Goal: Communication & Community: Answer question/provide support

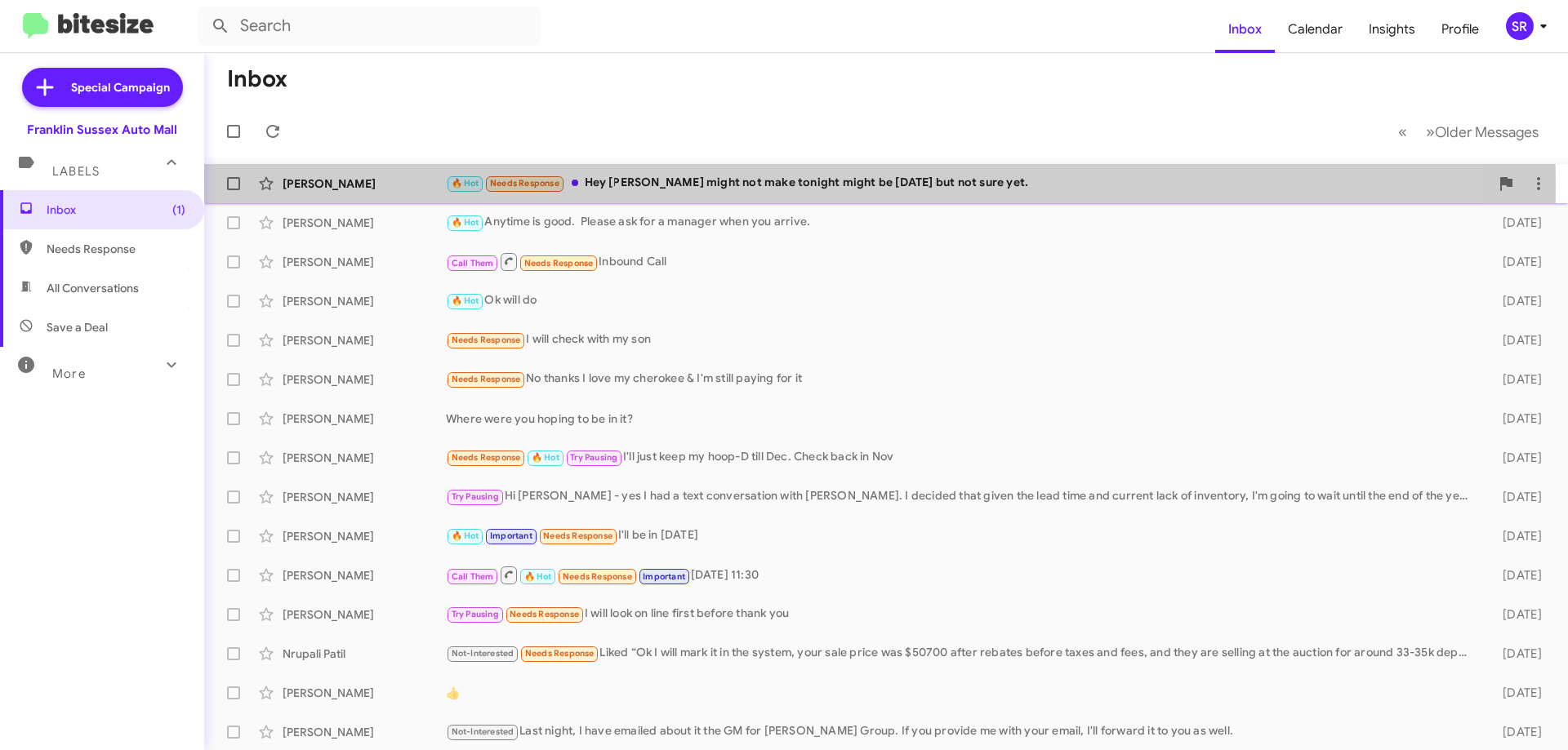
click at [690, 186] on div "🔥 Hot Needs Response Hey [PERSON_NAME] might not make tonight might be [DATE] b…" at bounding box center [968, 183] width 1044 height 18
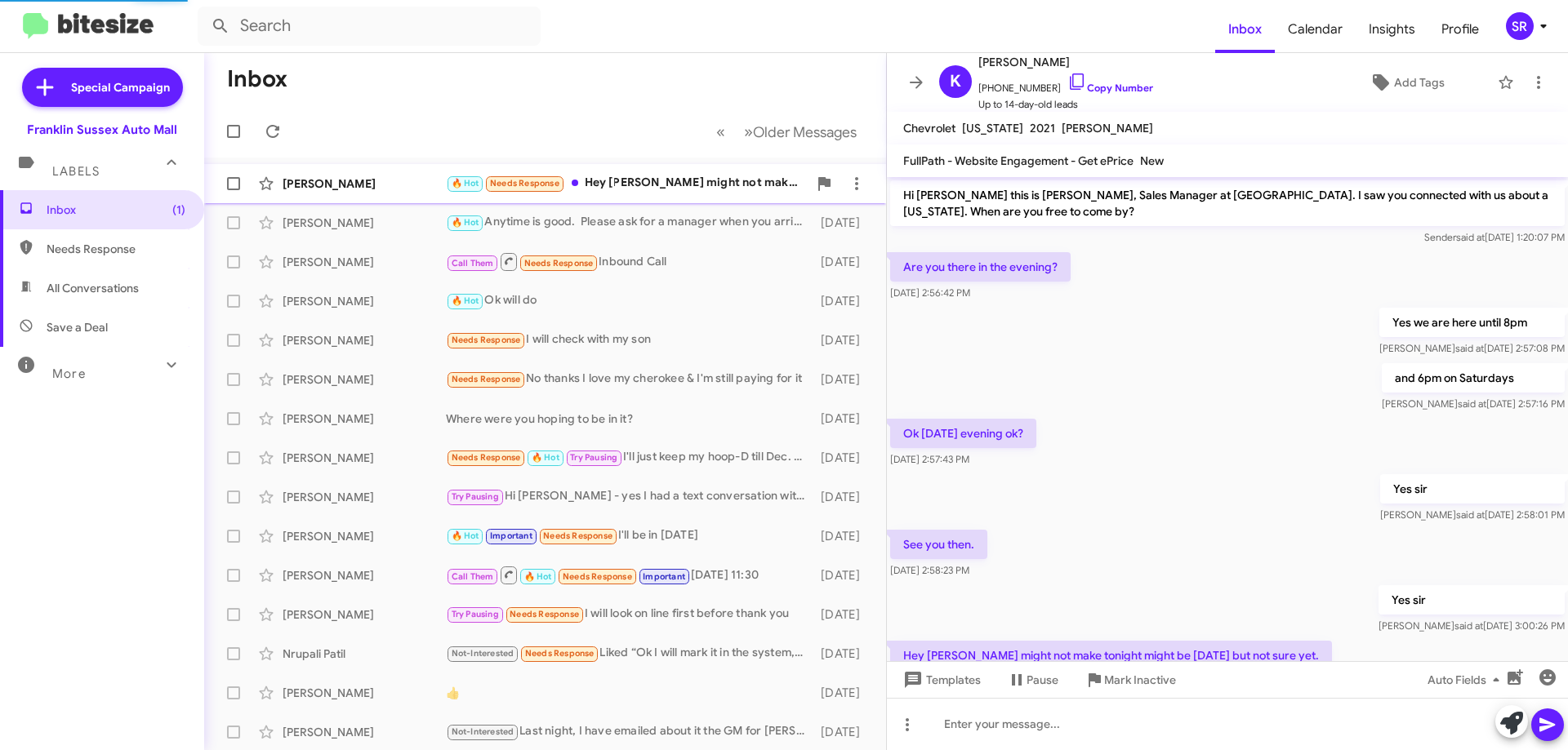
scroll to position [68, 0]
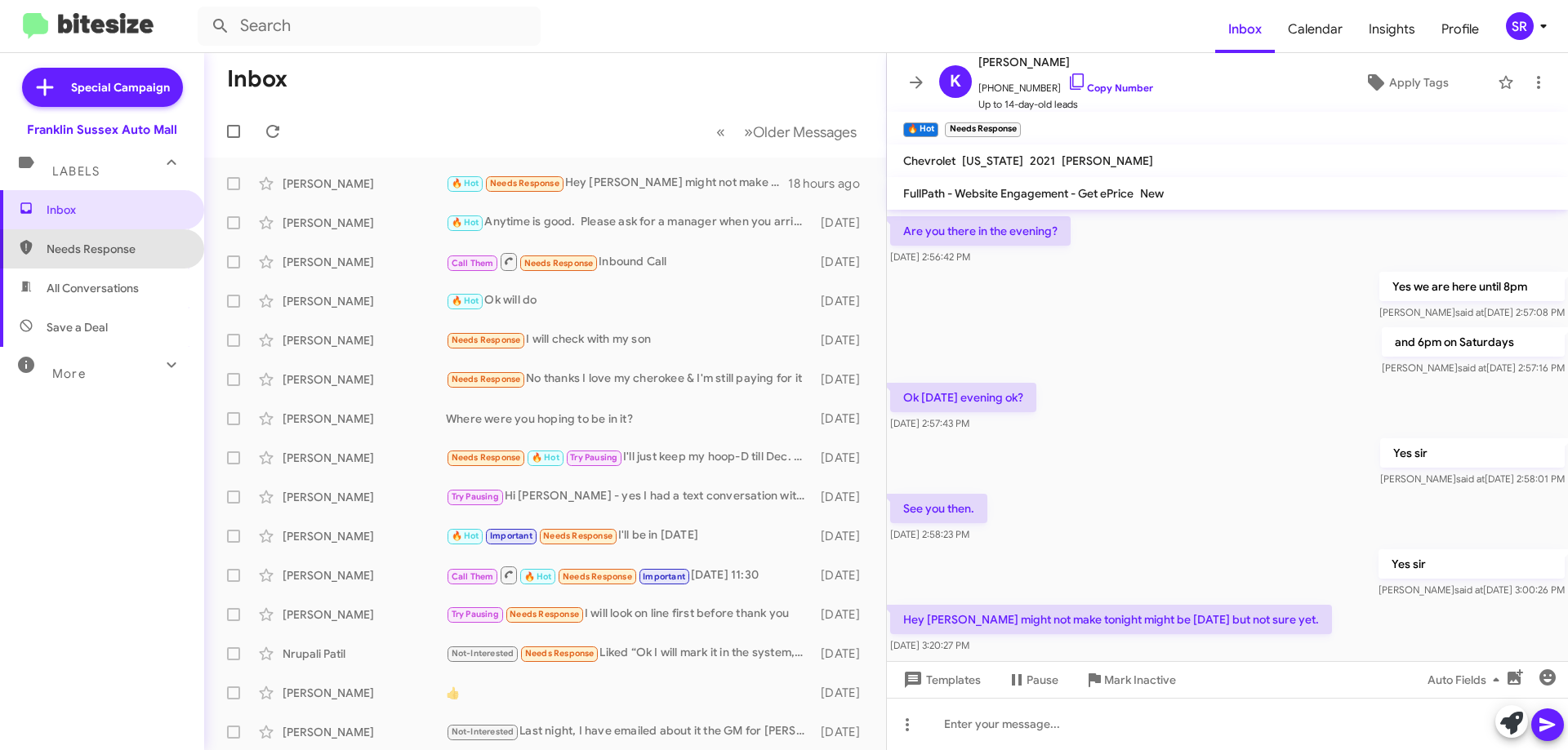
click at [124, 241] on span "Needs Response" at bounding box center [116, 249] width 139 height 17
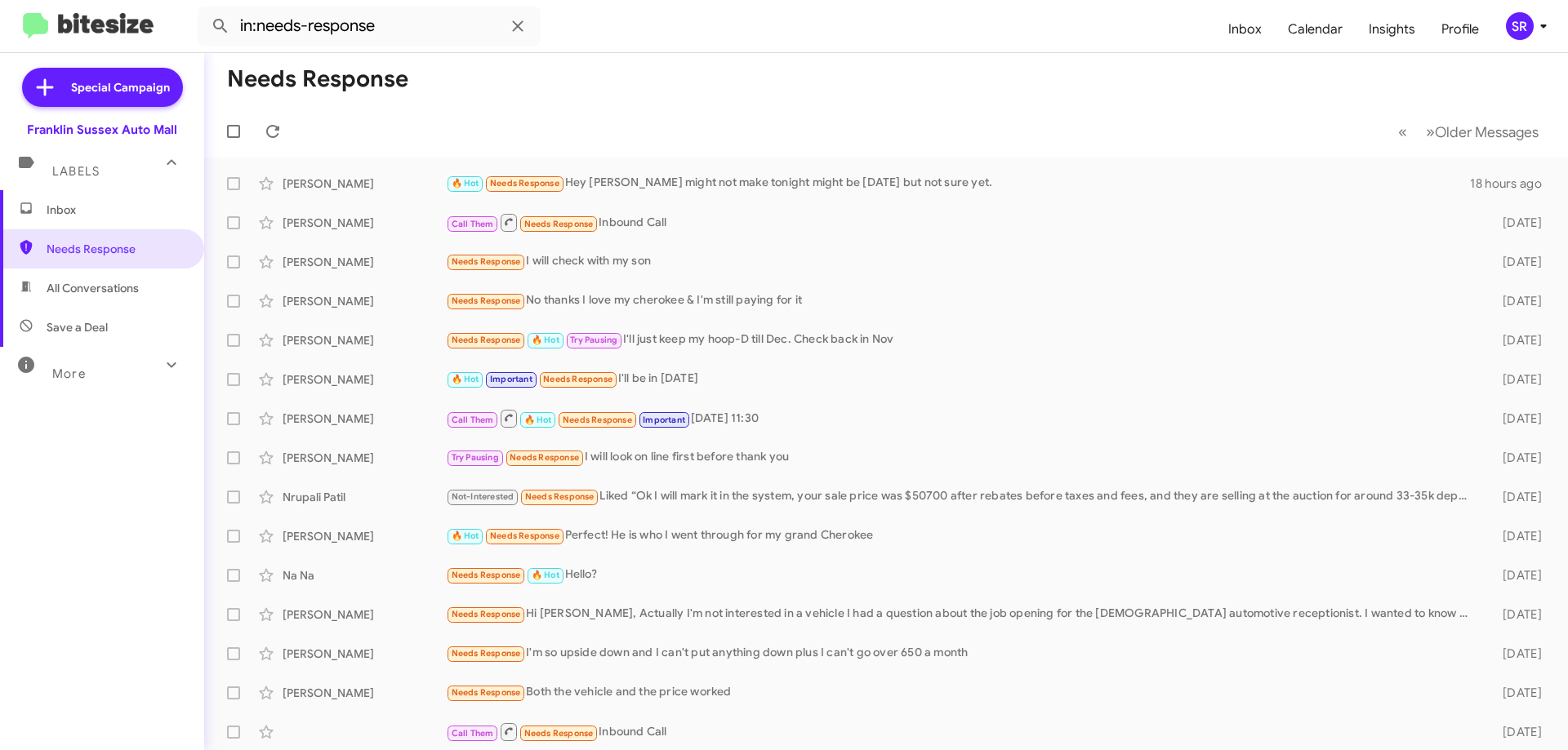
click at [124, 279] on span "All Conversations" at bounding box center [102, 288] width 205 height 40
type input "in:all-conversations"
